Goal: Task Accomplishment & Management: Manage account settings

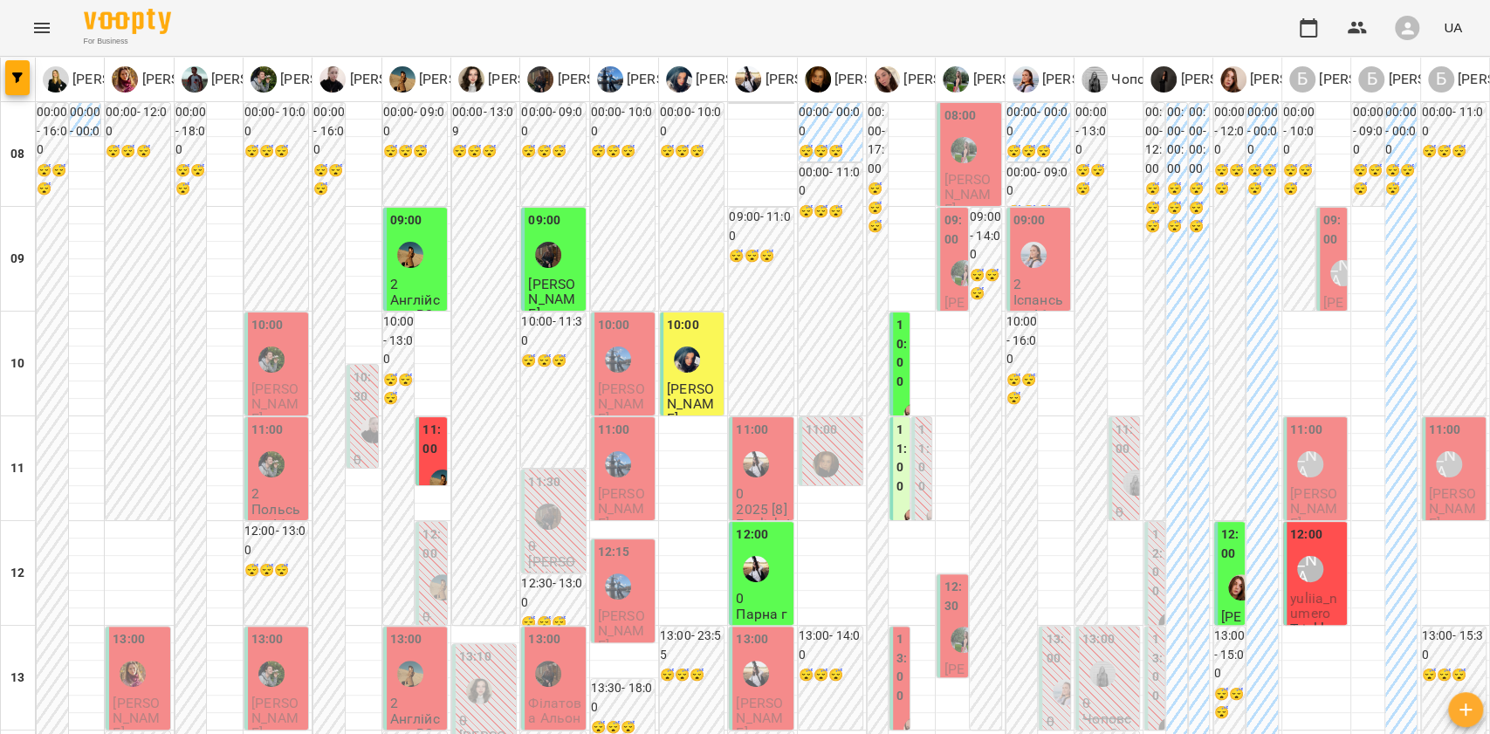
scroll to position [581, 0]
click at [3, 75] on div at bounding box center [18, 80] width 35 height 44
click at [12, 75] on icon "button" at bounding box center [17, 77] width 10 height 10
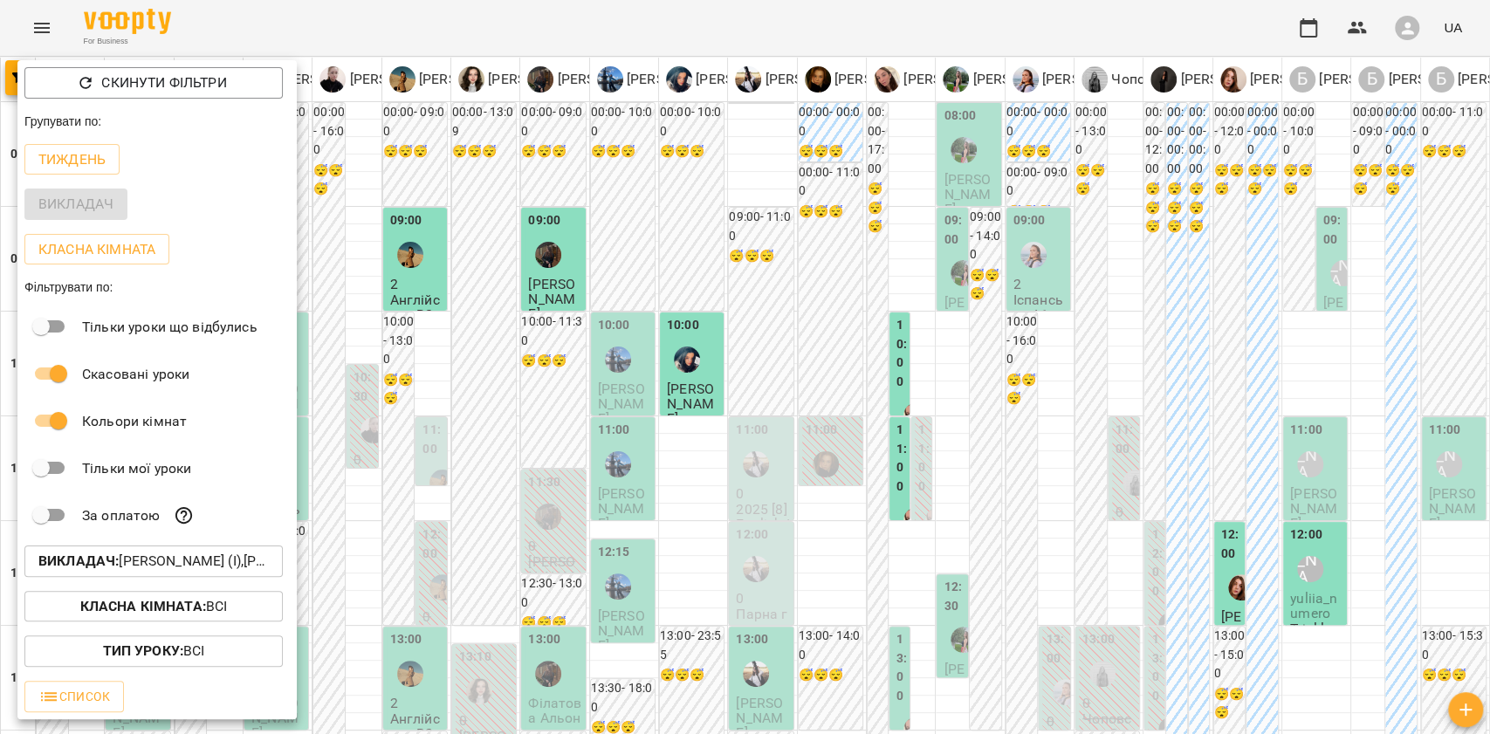
click at [963, 408] on div at bounding box center [745, 367] width 1490 height 734
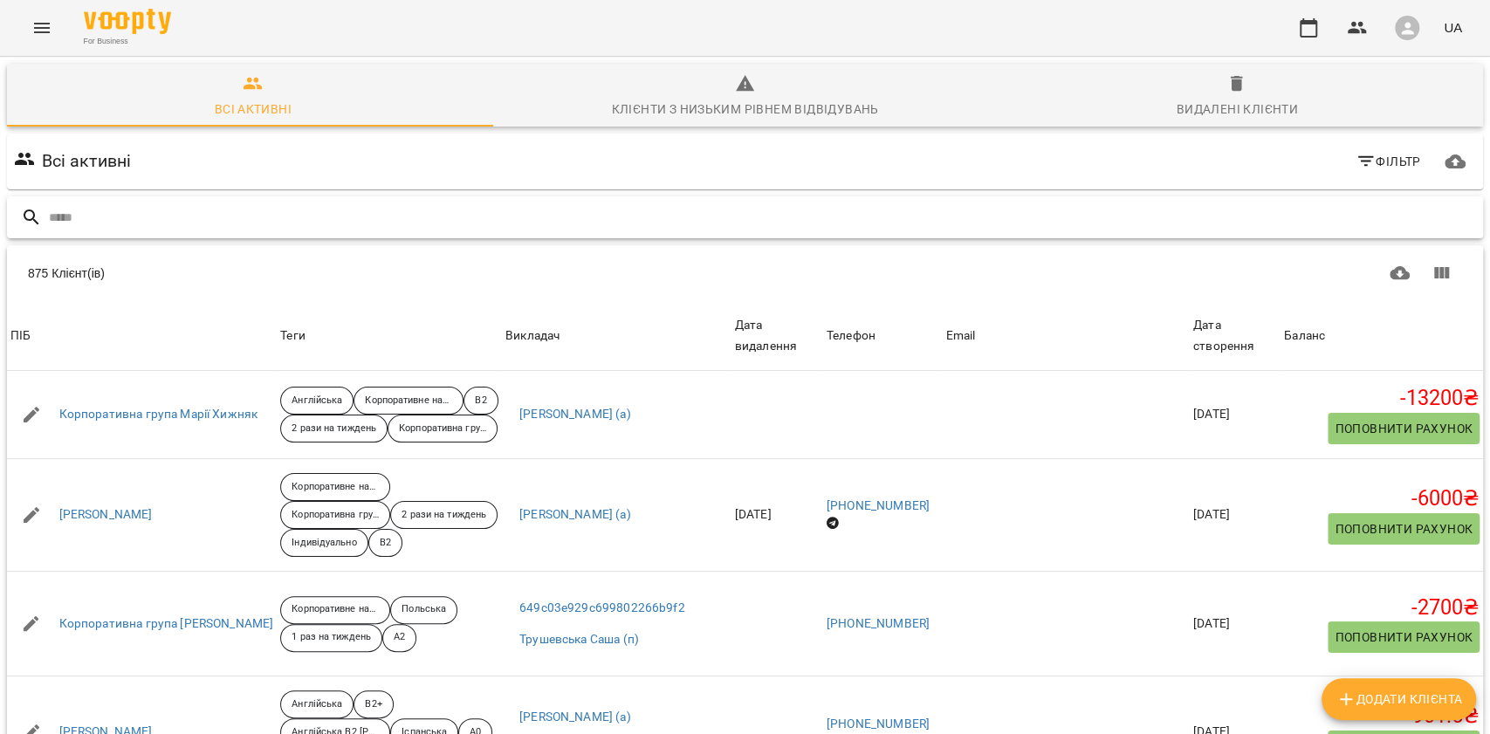
click at [230, 223] on input "text" at bounding box center [762, 217] width 1427 height 29
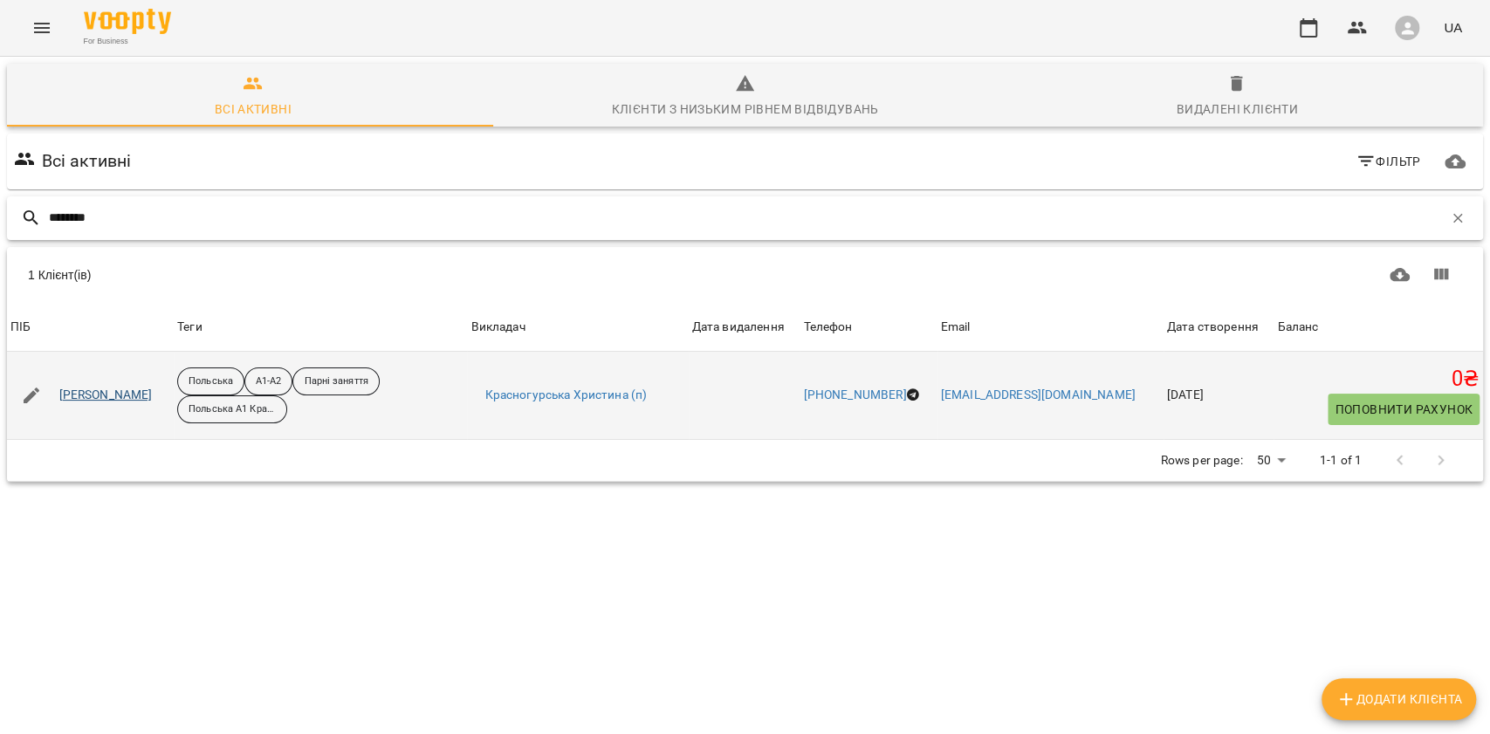
type input "********"
click at [112, 393] on link "Криворучко Віктор" at bounding box center [105, 395] width 93 height 17
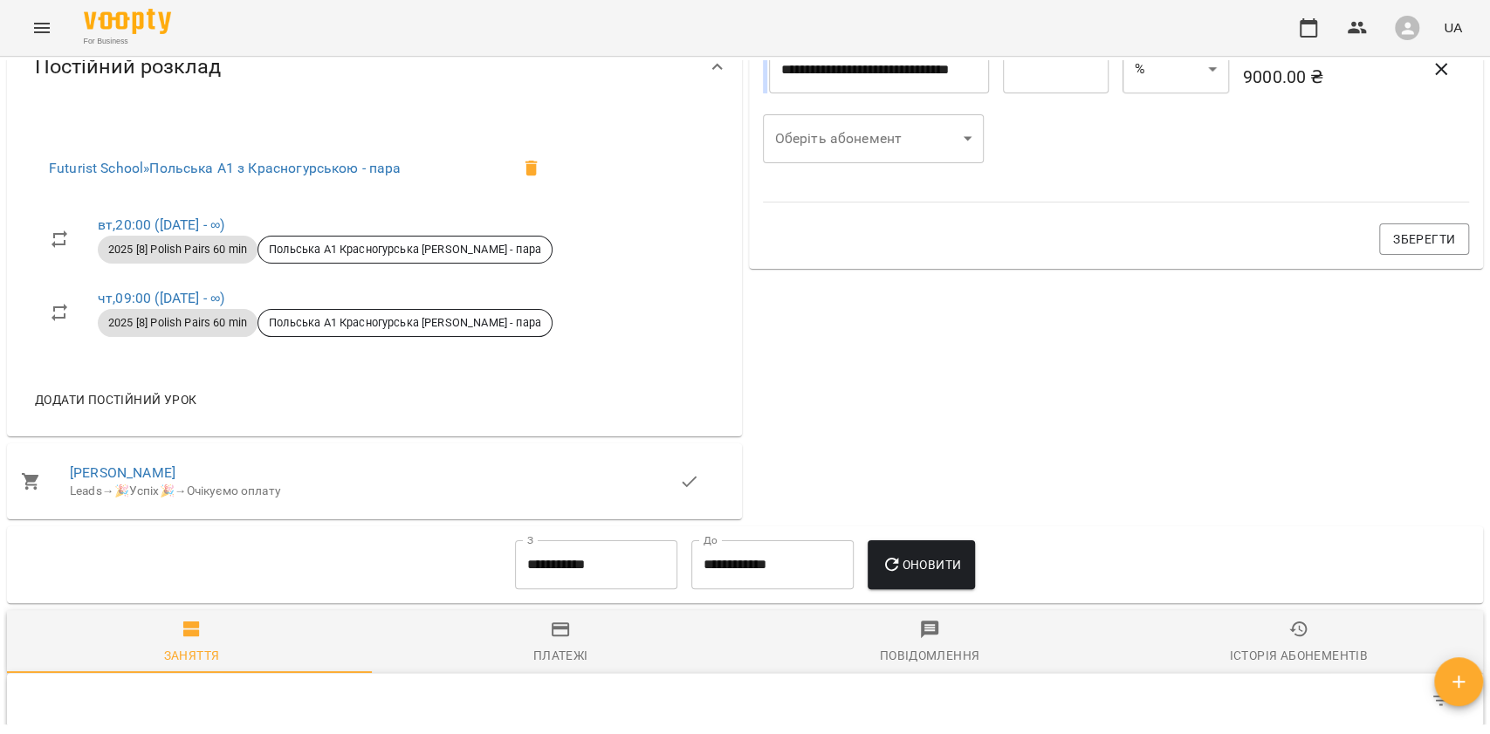
scroll to position [1047, 0]
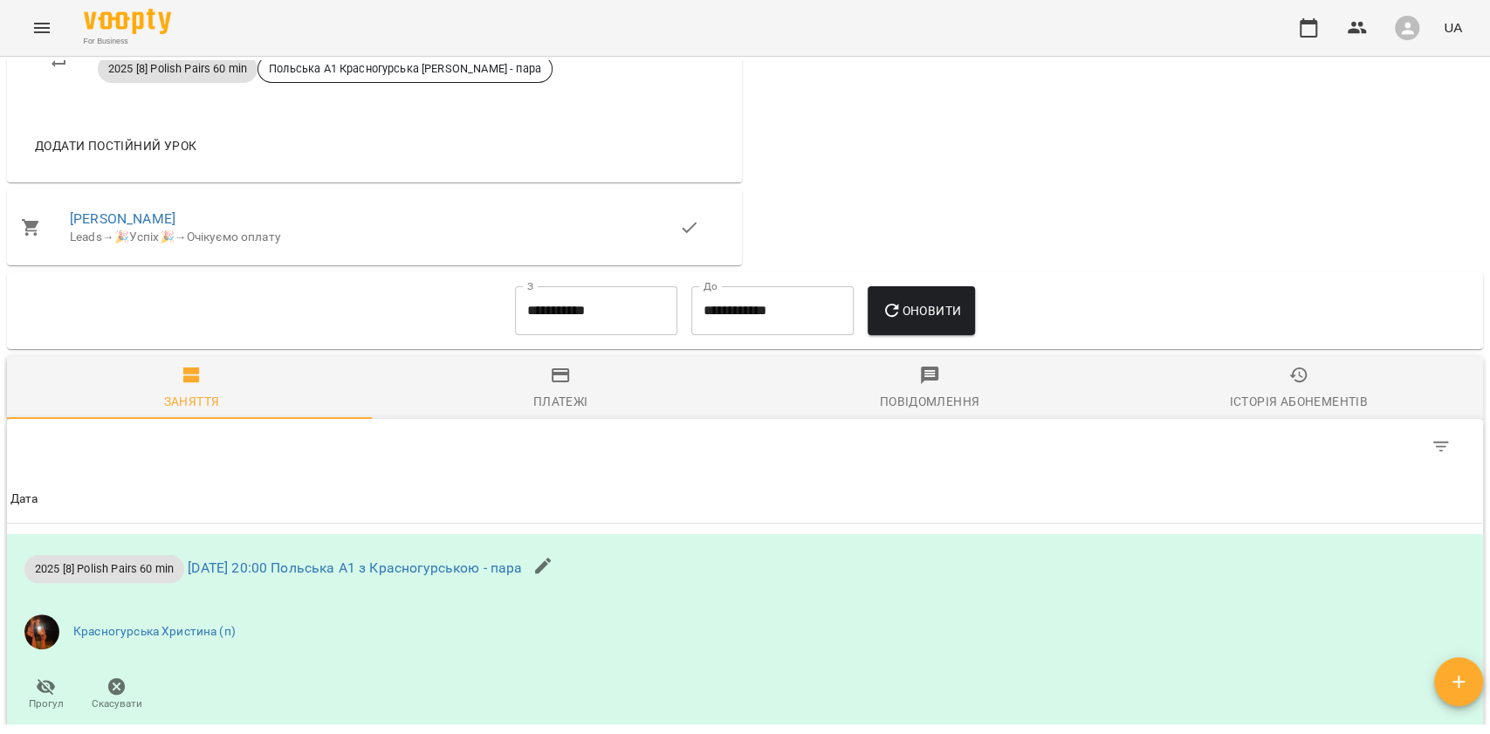
click at [540, 309] on input "**********" at bounding box center [596, 310] width 162 height 49
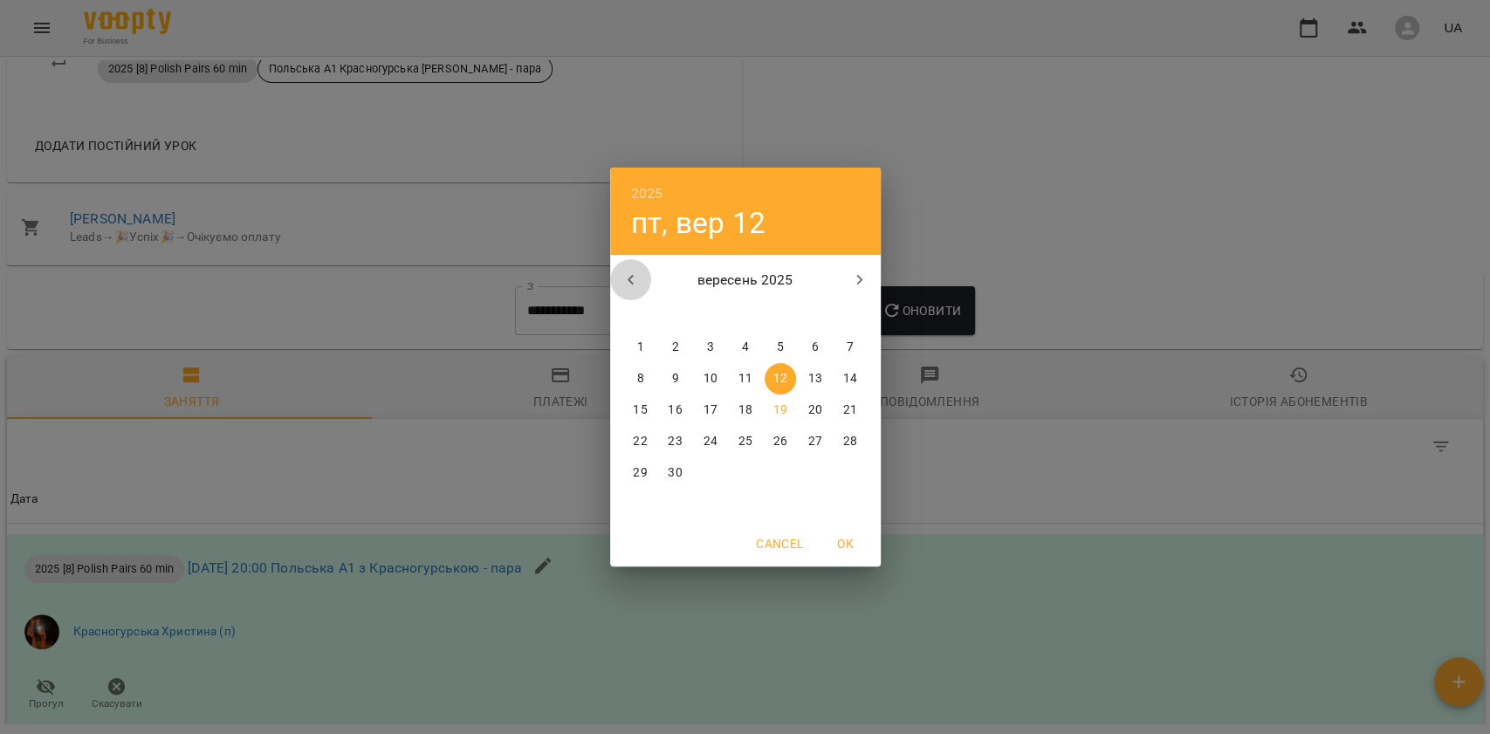
click at [642, 271] on button "button" at bounding box center [631, 280] width 42 height 42
click at [648, 373] on span "4" at bounding box center [640, 378] width 31 height 17
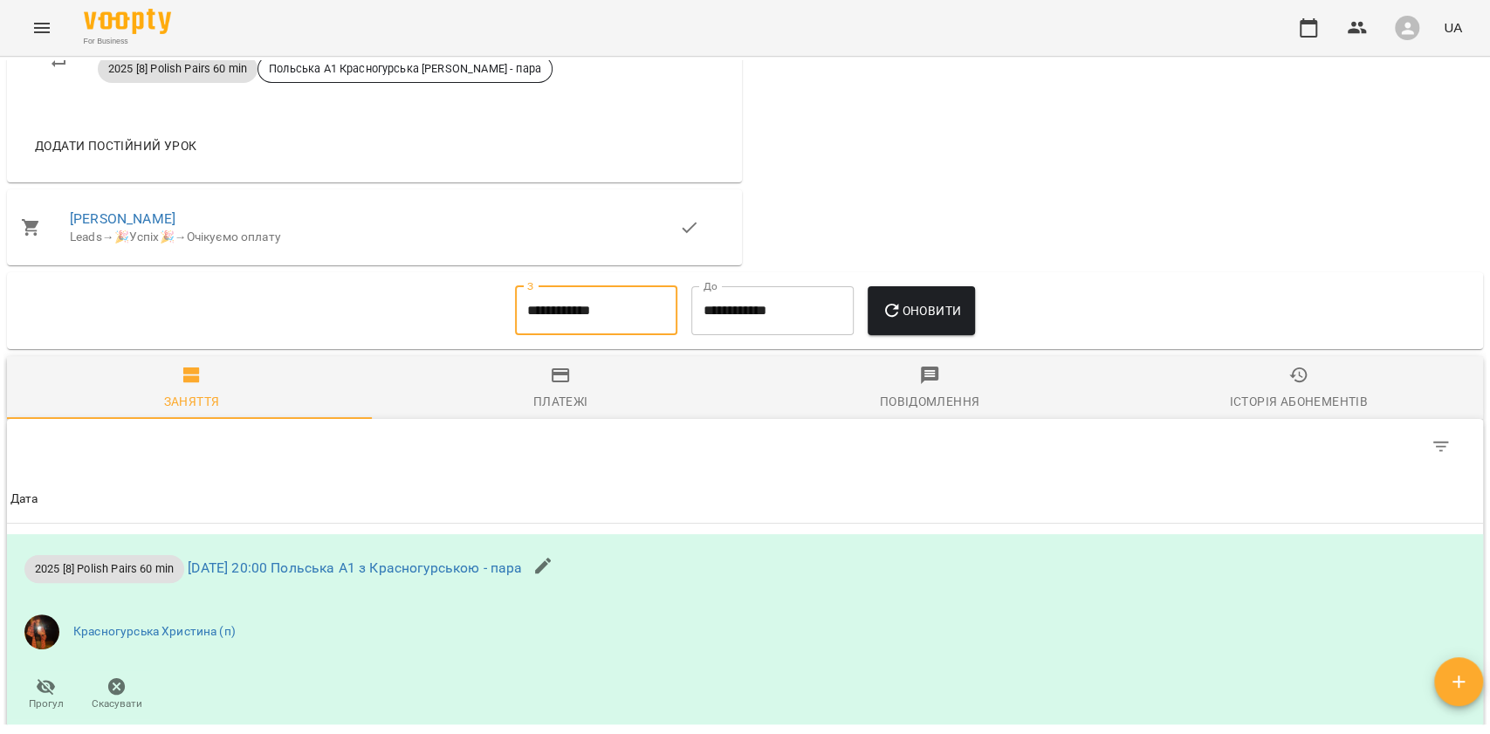
click at [912, 298] on button "Оновити" at bounding box center [920, 310] width 107 height 49
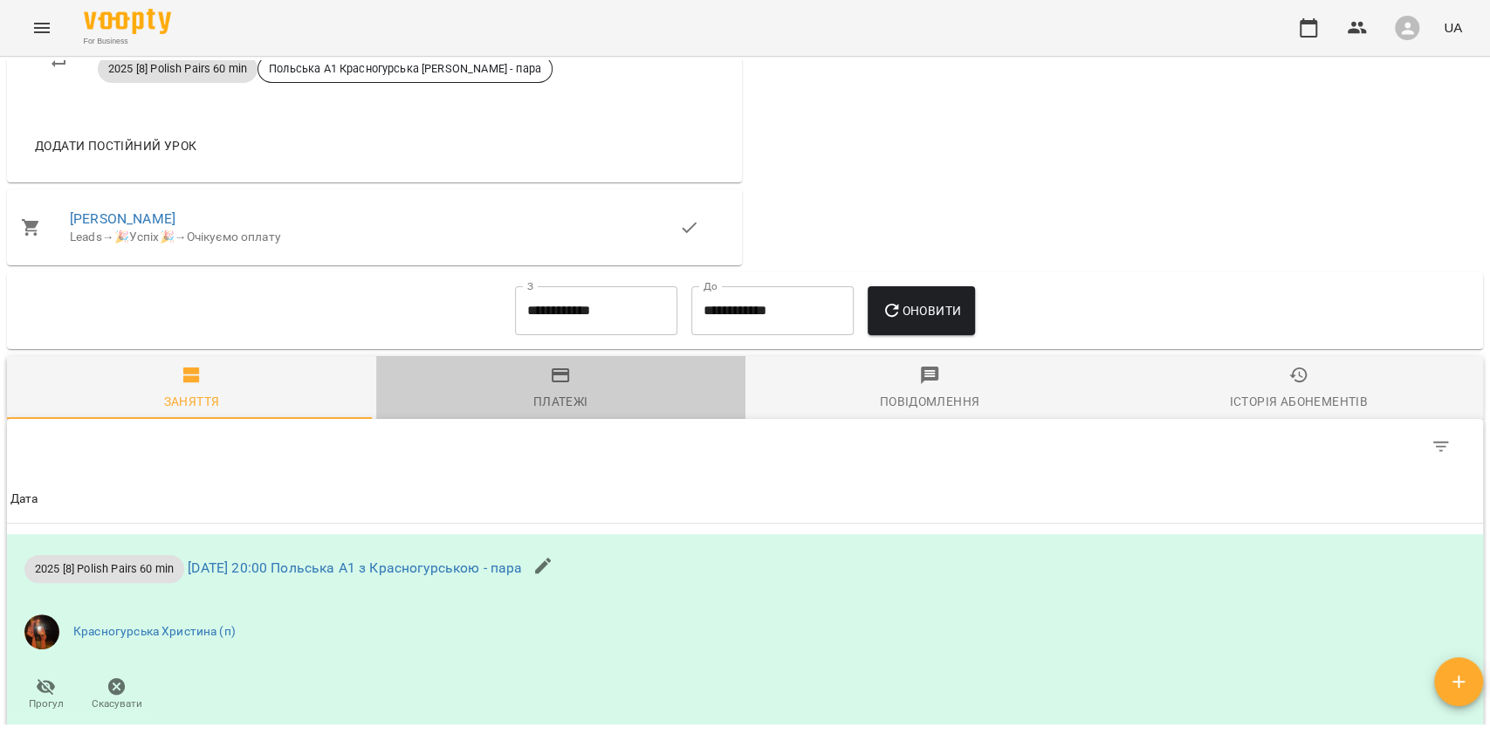
click at [586, 389] on span "Платежі" at bounding box center [561, 388] width 348 height 47
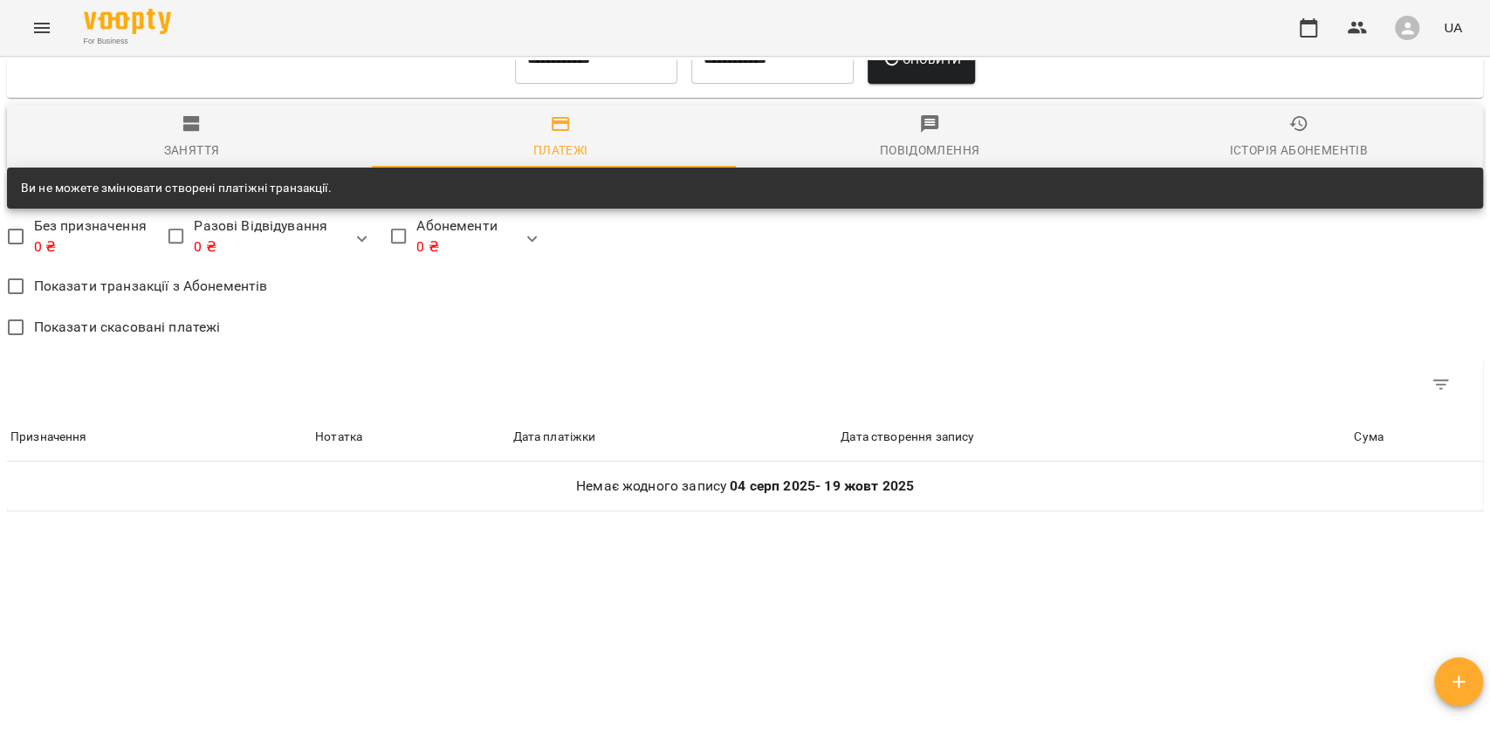
scroll to position [838, 0]
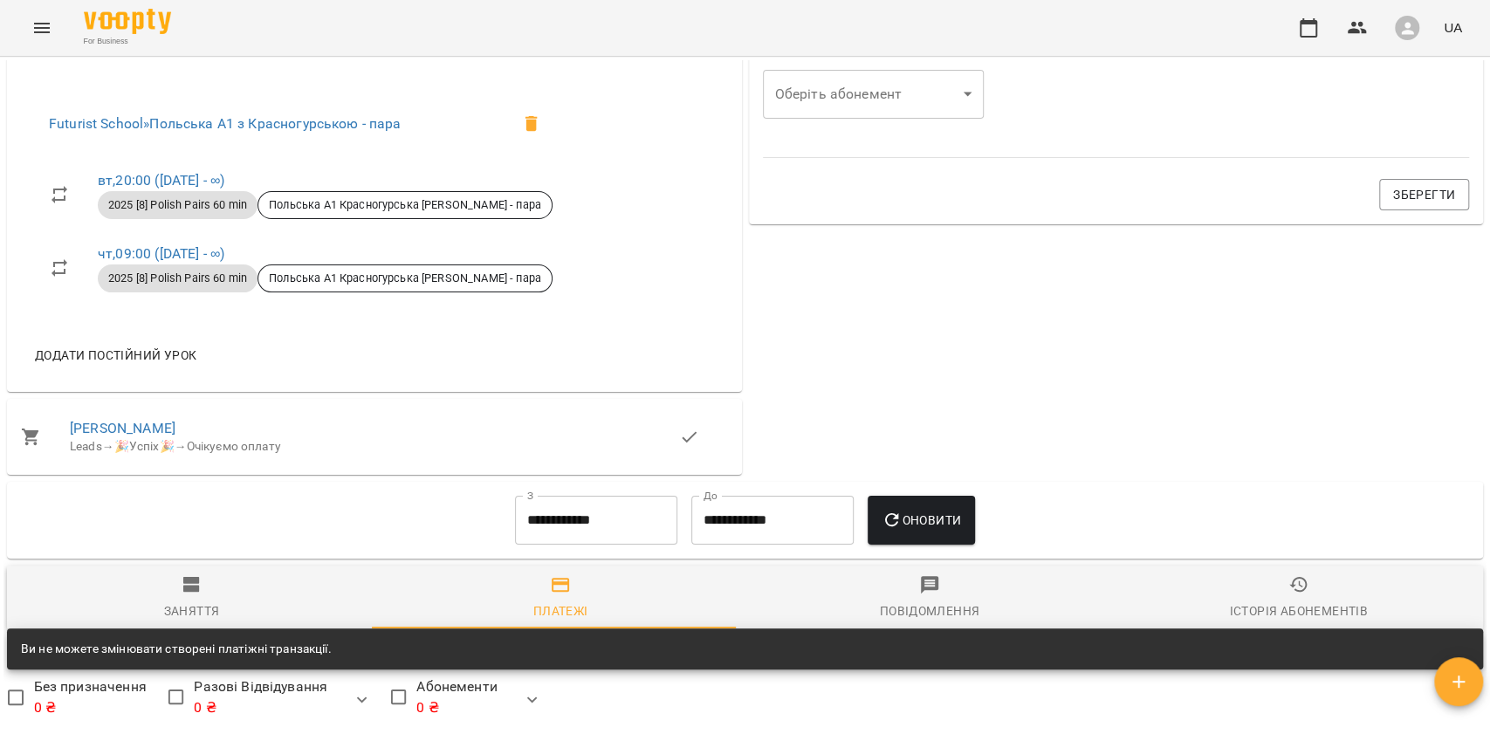
click at [546, 533] on input "**********" at bounding box center [596, 520] width 162 height 49
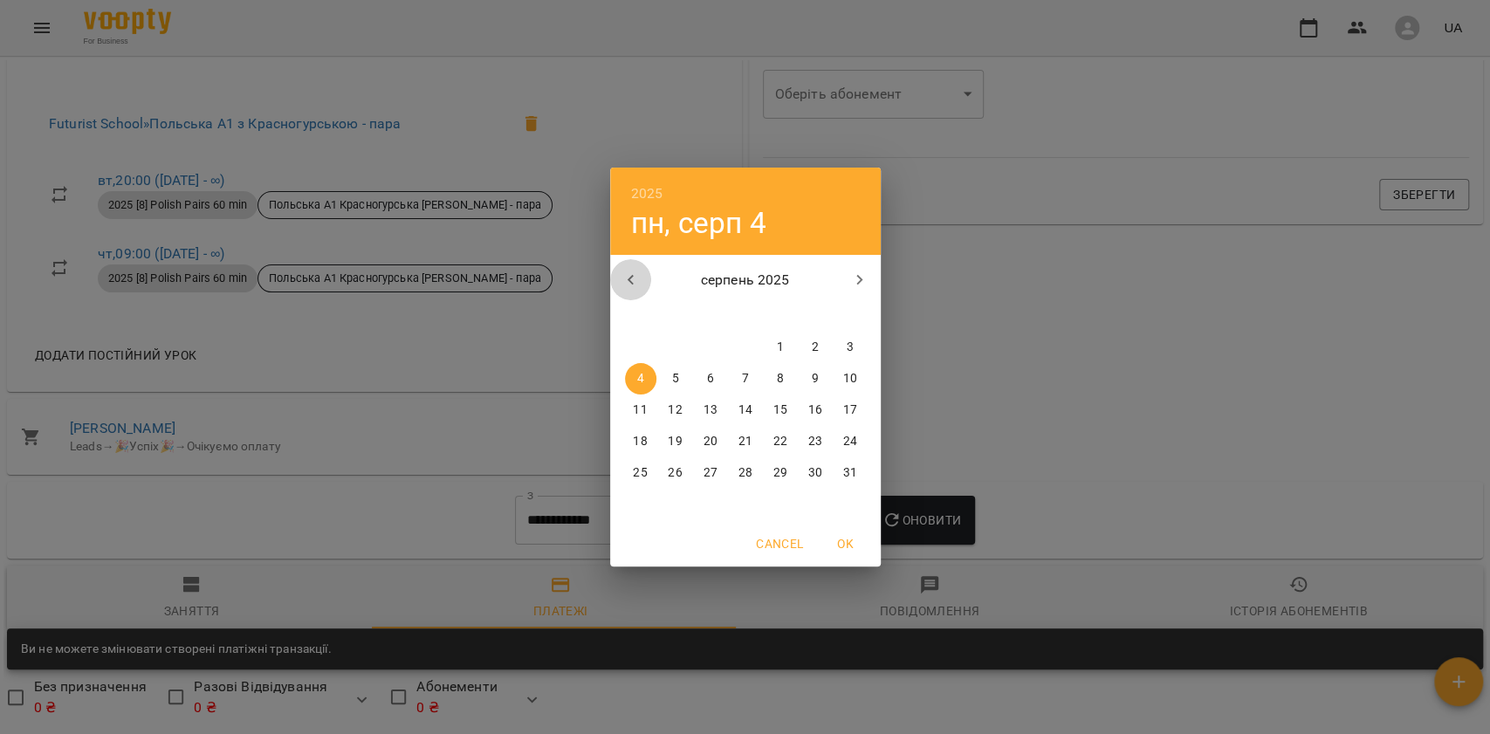
click at [631, 280] on icon "button" at bounding box center [630, 280] width 21 height 21
click at [672, 353] on p "1" at bounding box center [674, 347] width 7 height 17
type input "**********"
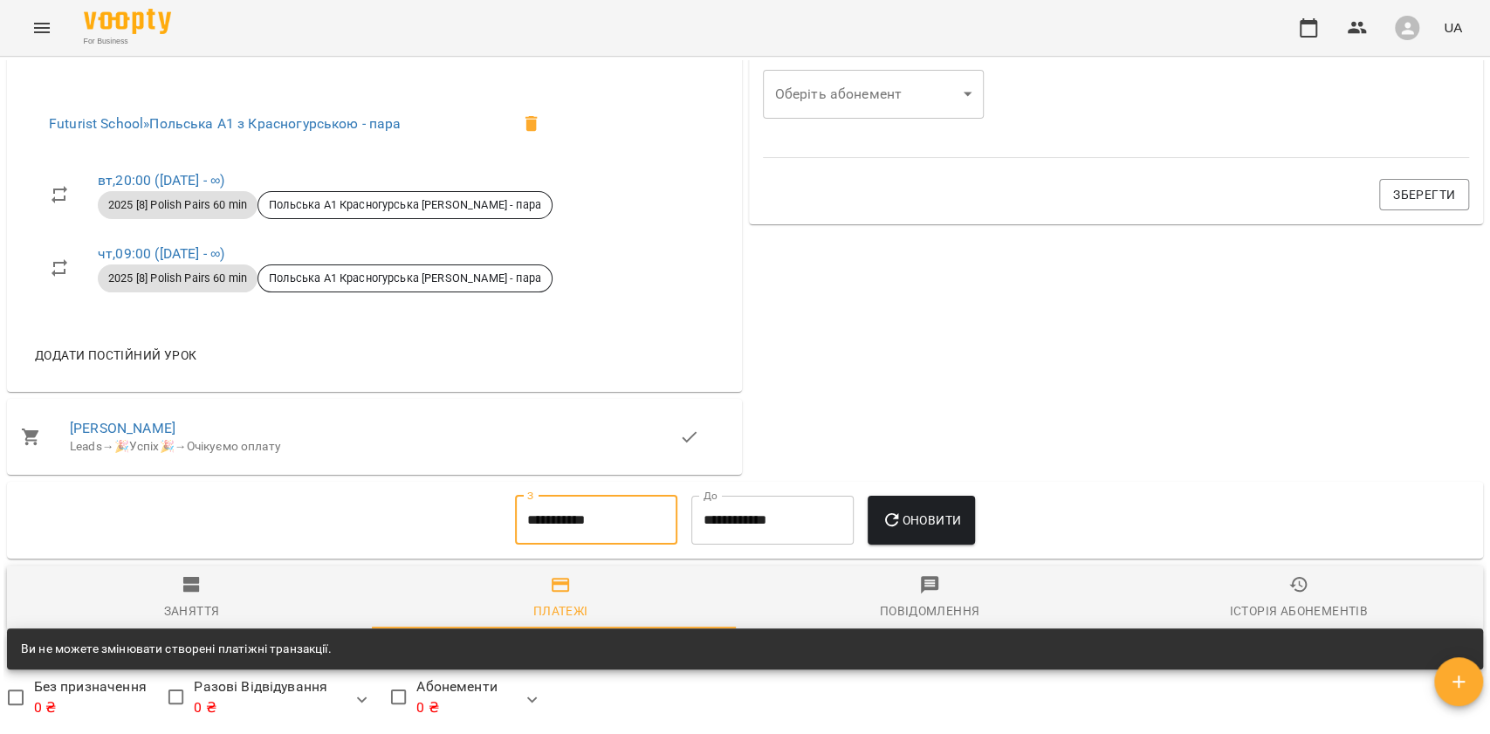
click at [913, 502] on button "Оновити" at bounding box center [920, 520] width 107 height 49
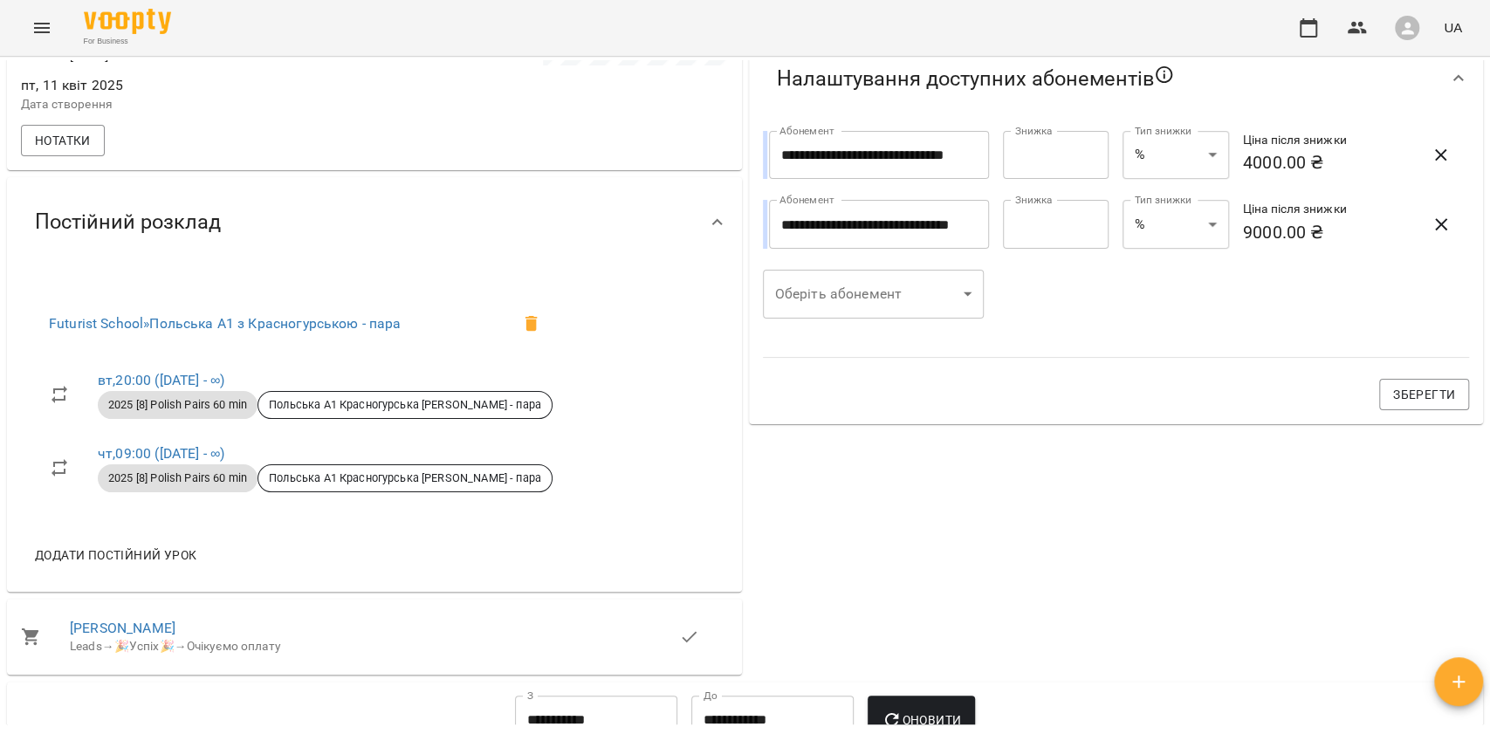
scroll to position [0, 0]
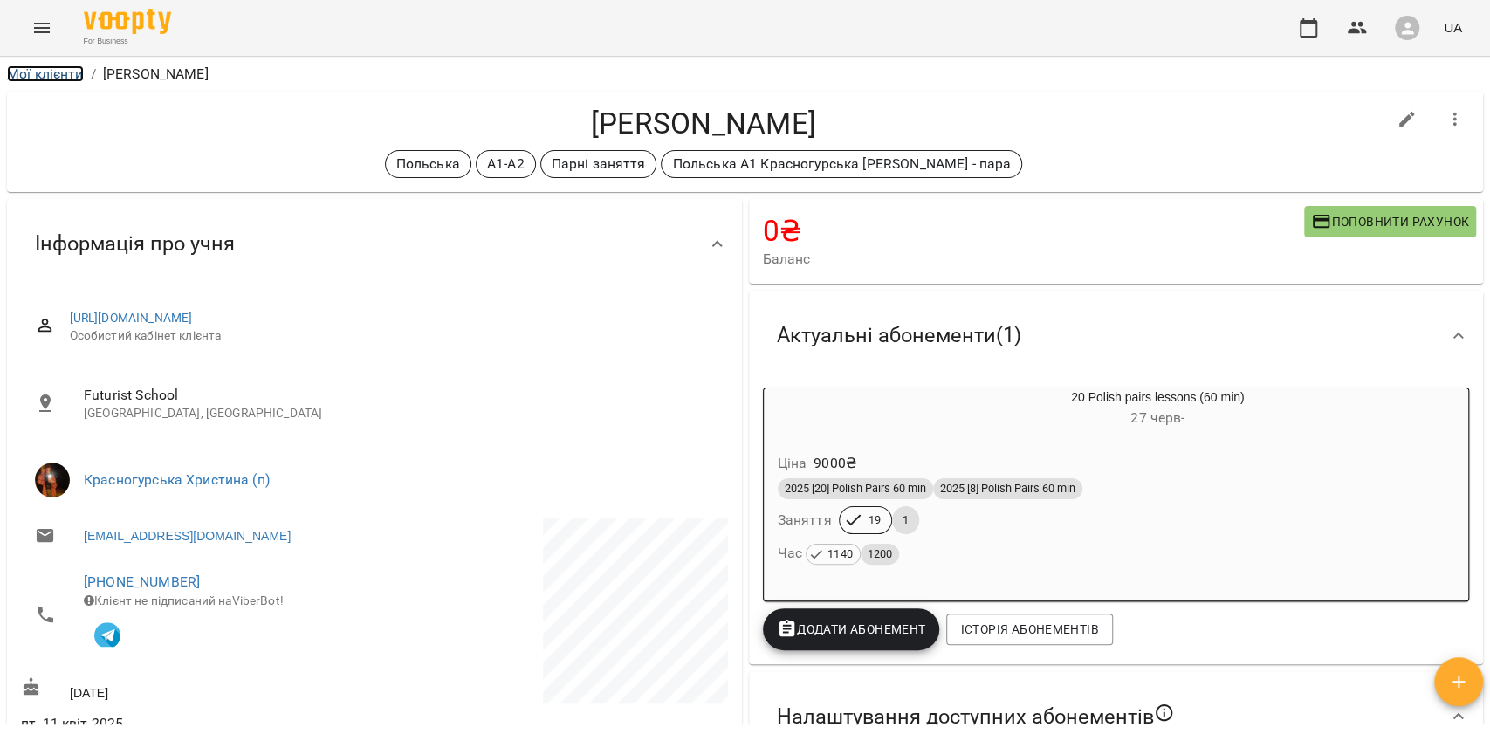
click at [23, 77] on link "Мої клієнти" at bounding box center [45, 73] width 77 height 17
